Goal: Register for event/course

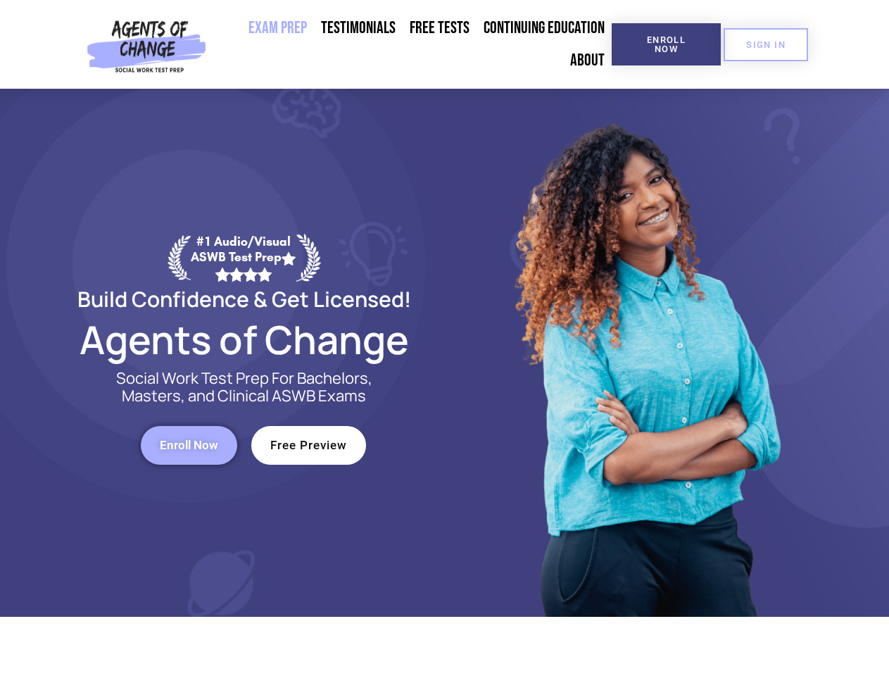
click at [445, 338] on div at bounding box center [645, 353] width 401 height 528
click at [666, 44] on span "Enroll Now" at bounding box center [666, 44] width 64 height 18
click at [766, 44] on span "SIGN IN" at bounding box center [765, 44] width 39 height 9
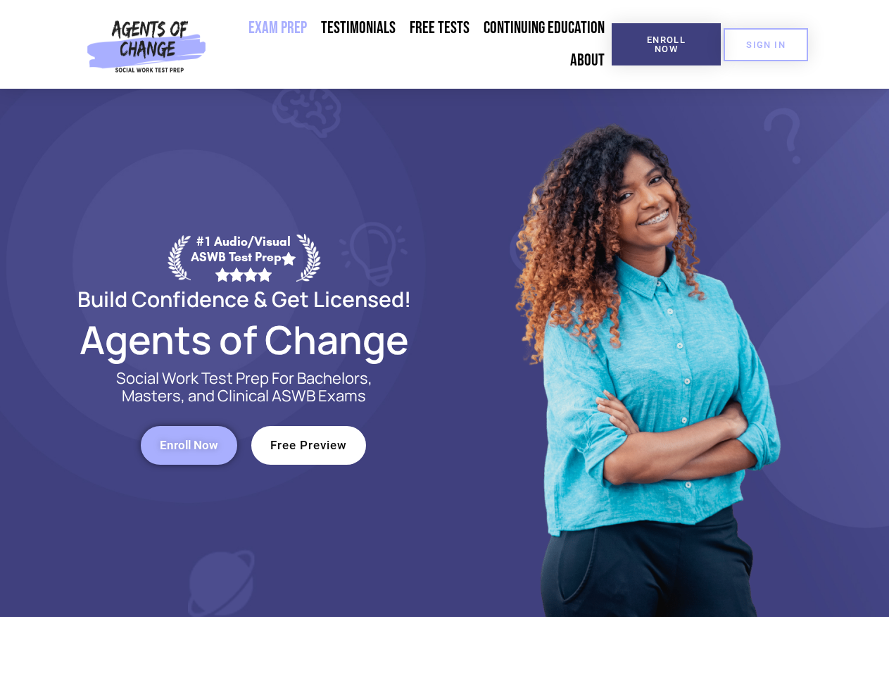
click at [189, 445] on span "Enroll Now" at bounding box center [189, 445] width 58 height 12
click at [308, 445] on span "Free Preview" at bounding box center [308, 445] width 77 height 12
